Goal: Task Accomplishment & Management: Manage account settings

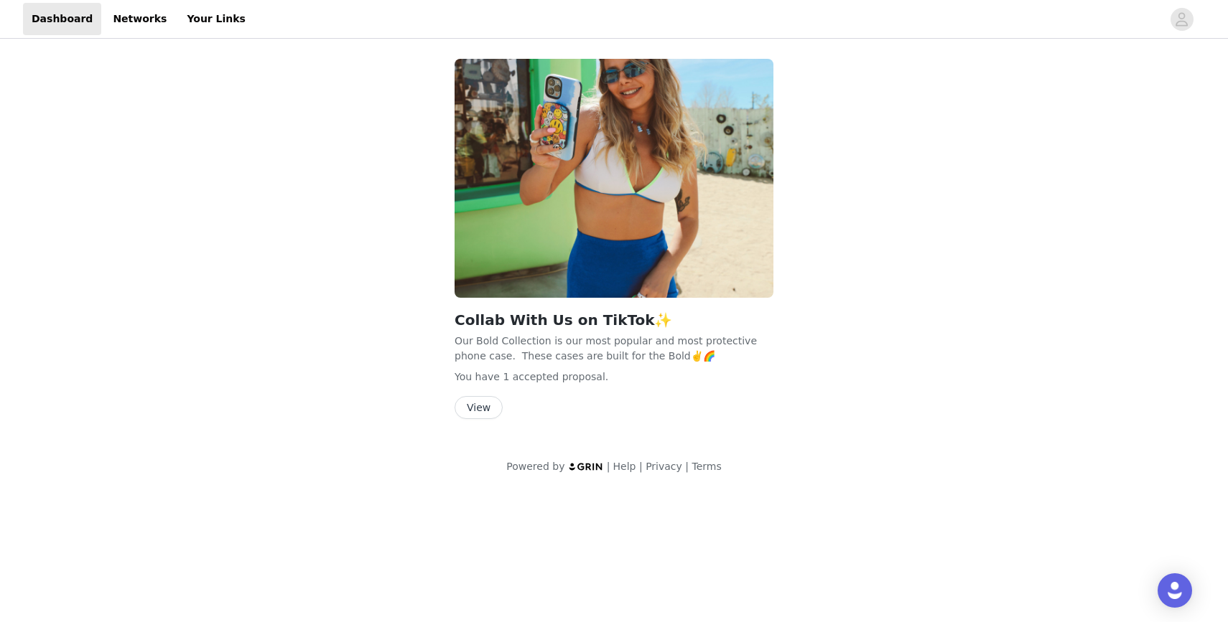
click at [475, 416] on button "View" at bounding box center [478, 407] width 48 height 23
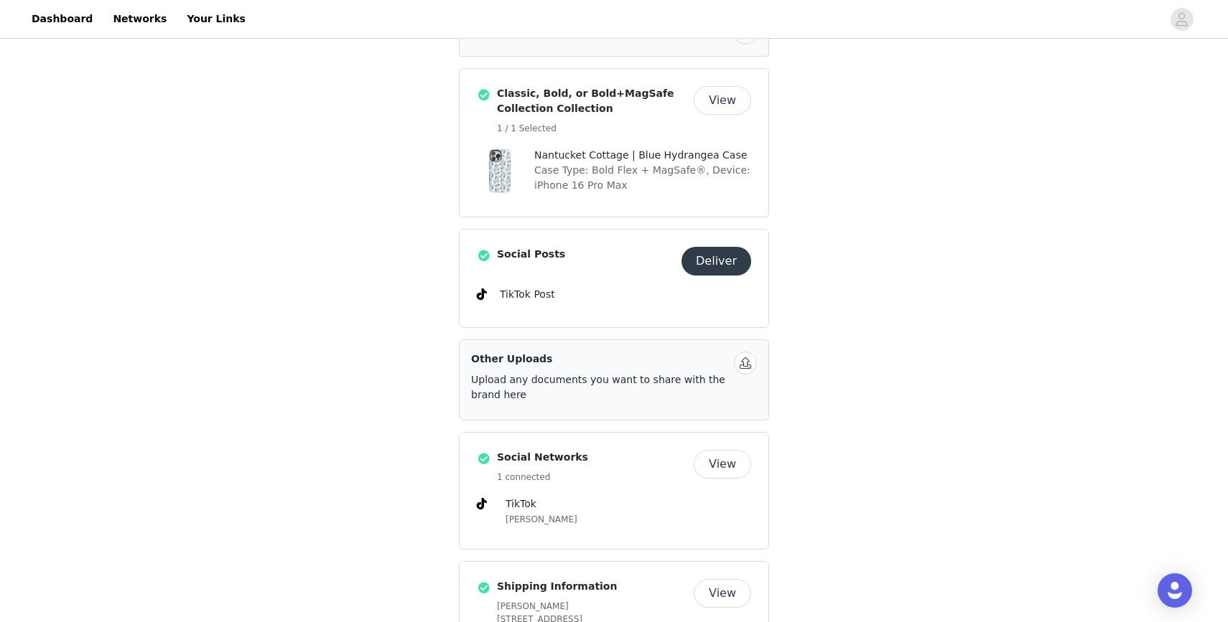
scroll to position [505, 0]
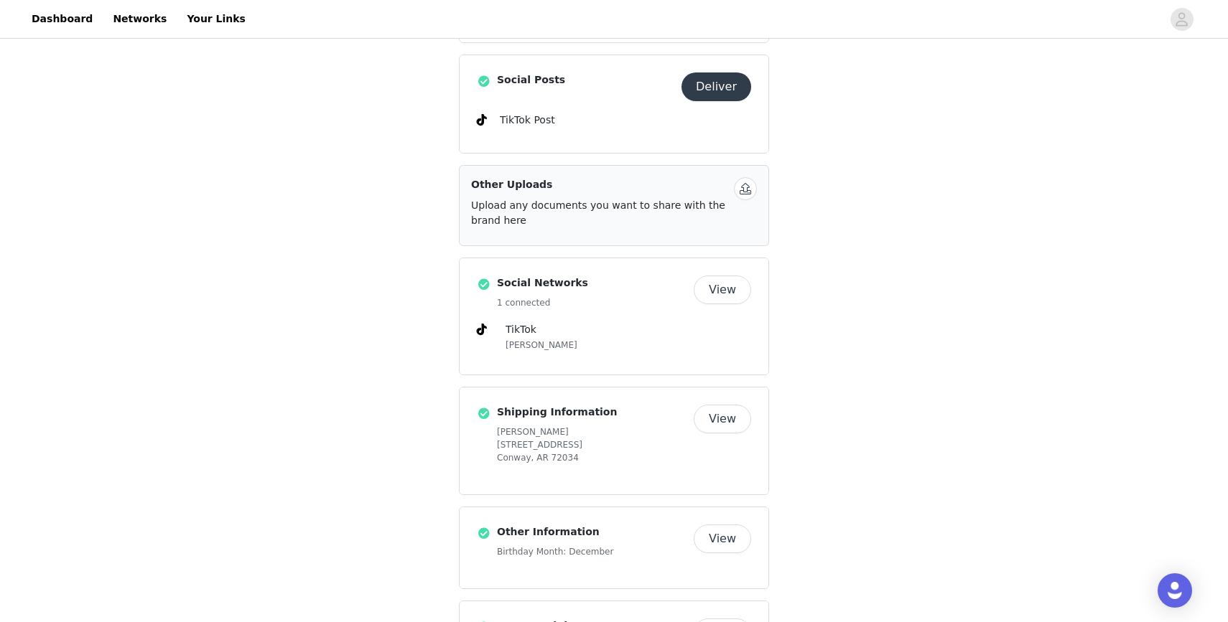
click at [724, 80] on button "Deliver" at bounding box center [716, 87] width 70 height 29
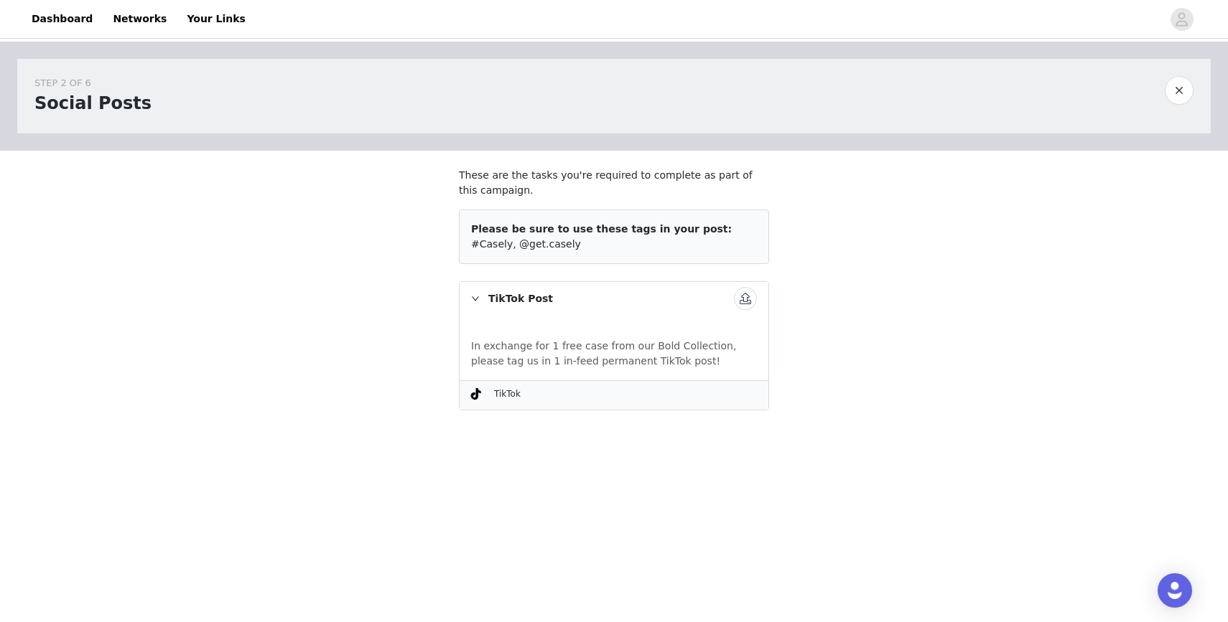
click at [498, 299] on div "TikTok Post" at bounding box center [613, 298] width 309 height 33
click at [1187, 95] on button "button" at bounding box center [1178, 90] width 29 height 29
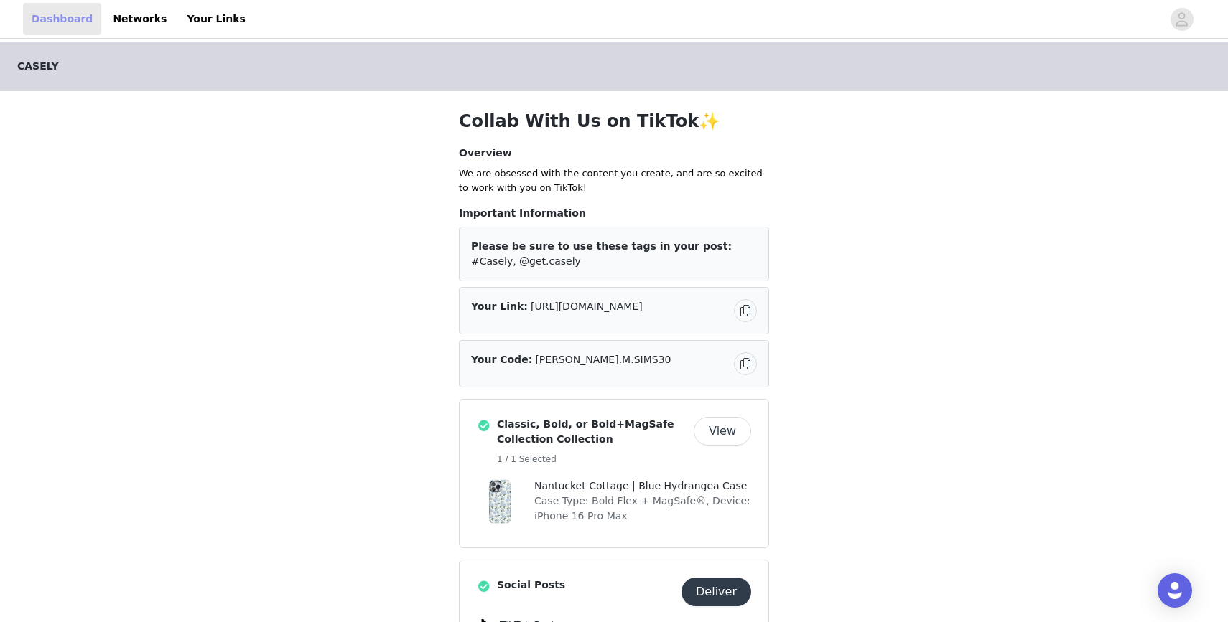
click at [65, 19] on link "Dashboard" at bounding box center [62, 19] width 78 height 32
